Goal: Task Accomplishment & Management: Manage account settings

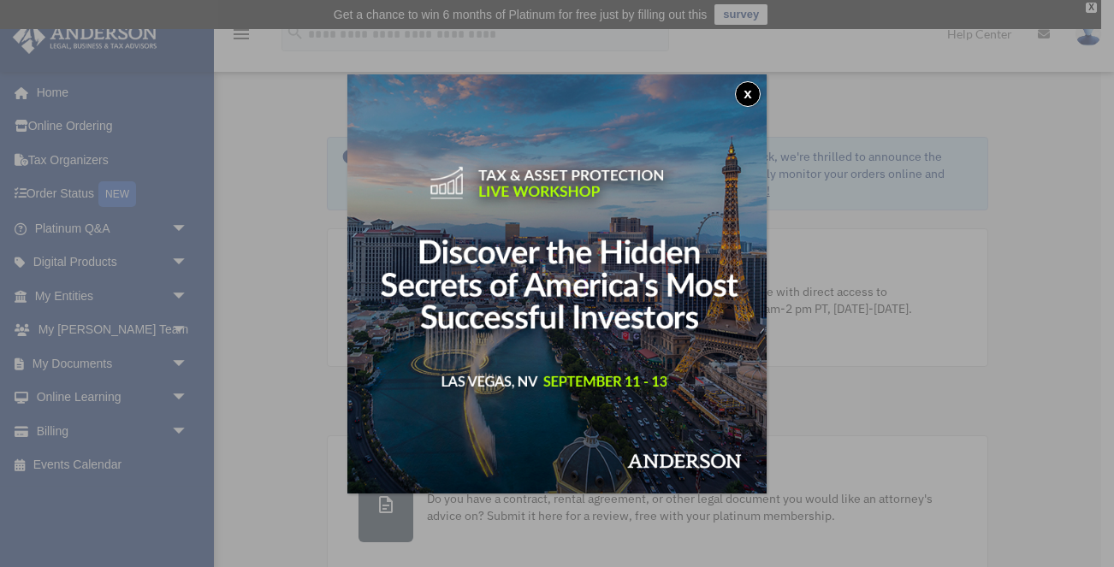
click at [750, 99] on button "x" at bounding box center [748, 94] width 26 height 26
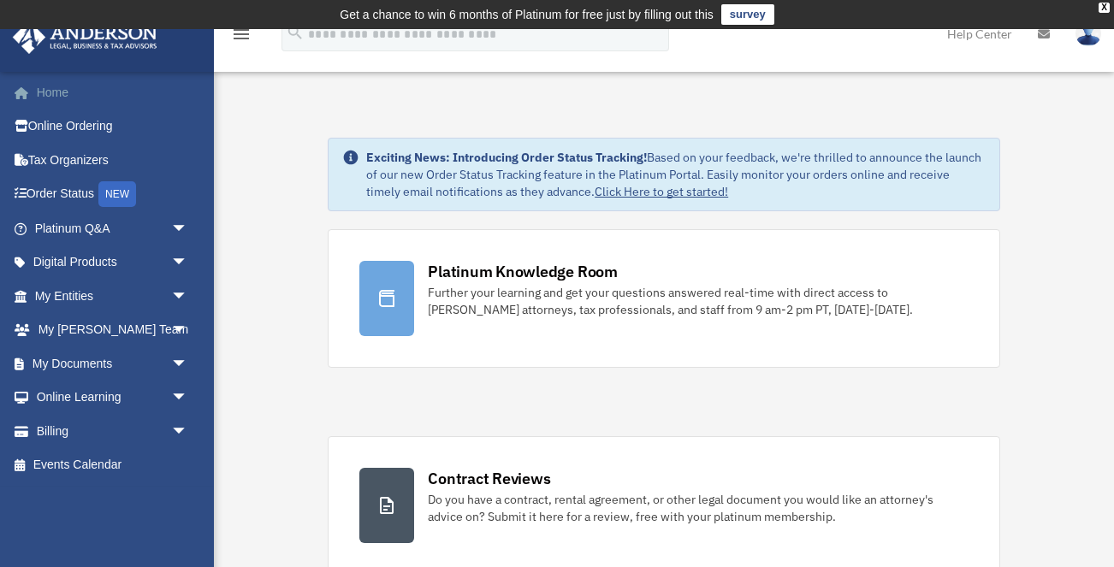
click at [59, 95] on link "Home" at bounding box center [113, 92] width 202 height 34
click at [176, 226] on span "arrow_drop_down" at bounding box center [188, 228] width 34 height 35
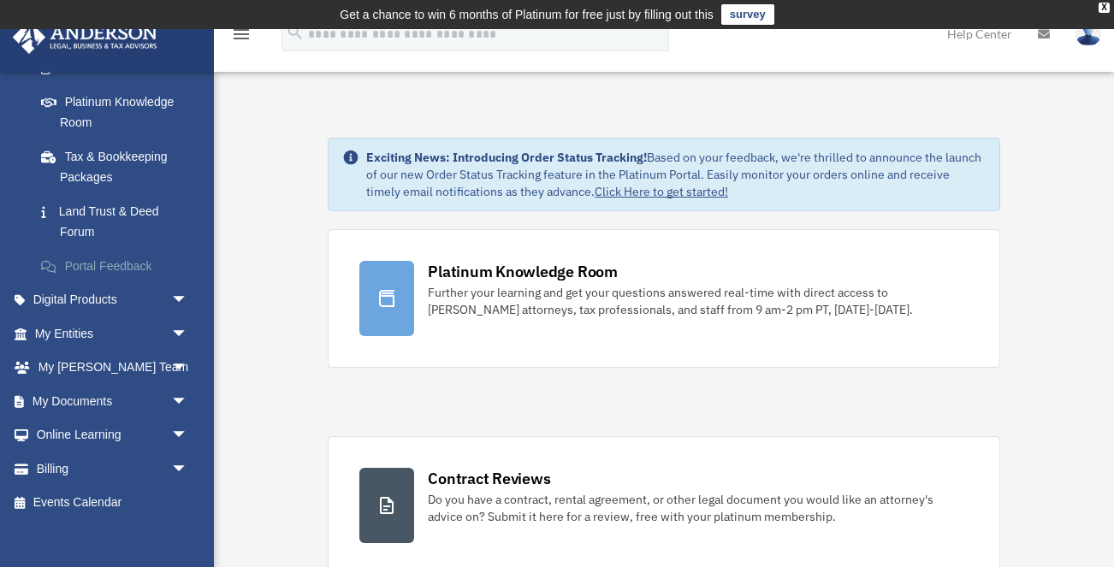
scroll to position [331, 0]
click at [164, 355] on link "My [PERSON_NAME] Team arrow_drop_down" at bounding box center [113, 366] width 202 height 34
click at [177, 358] on span "arrow_drop_down" at bounding box center [188, 366] width 34 height 35
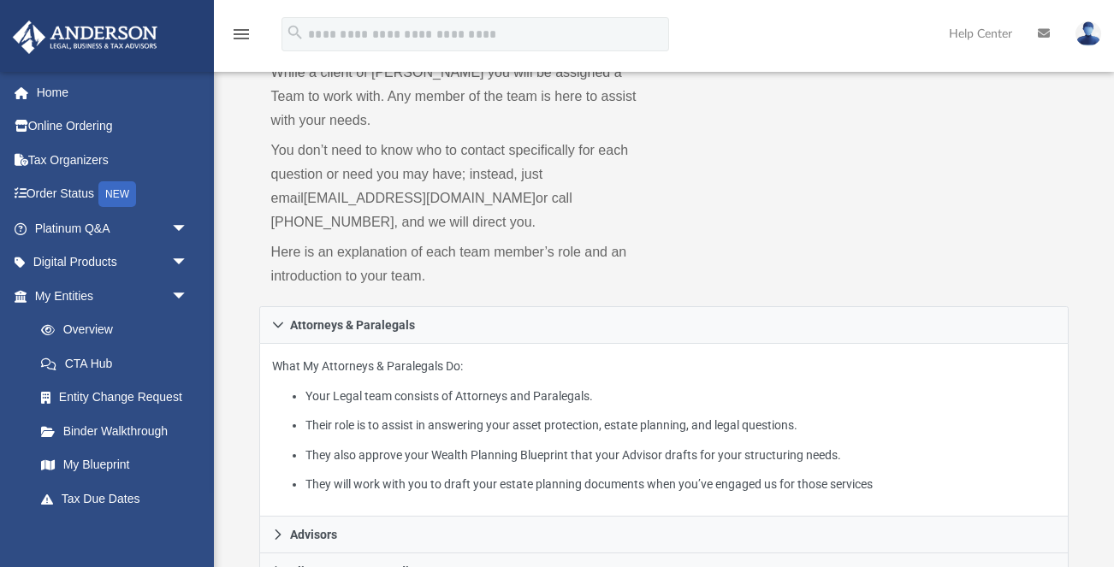
scroll to position [129, 0]
click at [1086, 37] on img at bounding box center [1088, 33] width 26 height 25
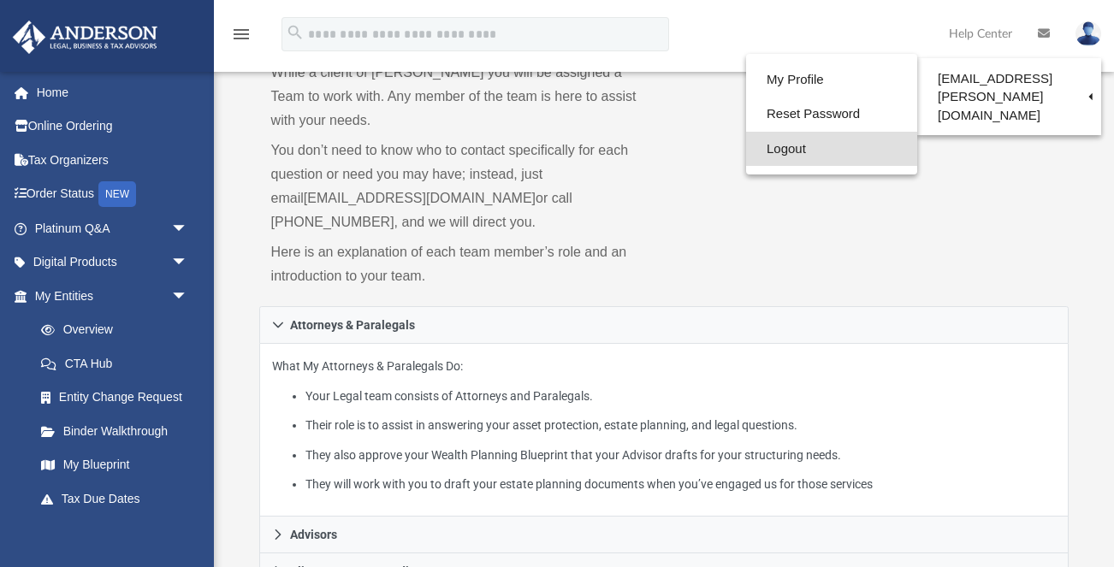
click at [794, 149] on link "Logout" at bounding box center [831, 149] width 171 height 35
